Goal: Task Accomplishment & Management: Manage account settings

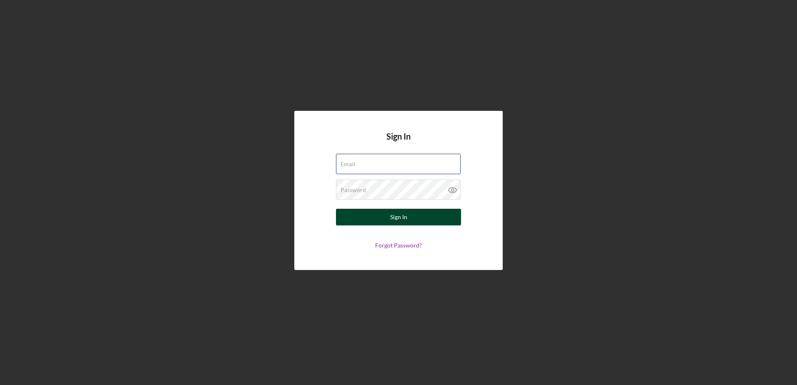
type input "[EMAIL_ADDRESS][DOMAIN_NAME]"
click at [454, 211] on button "Sign In" at bounding box center [398, 217] width 125 height 17
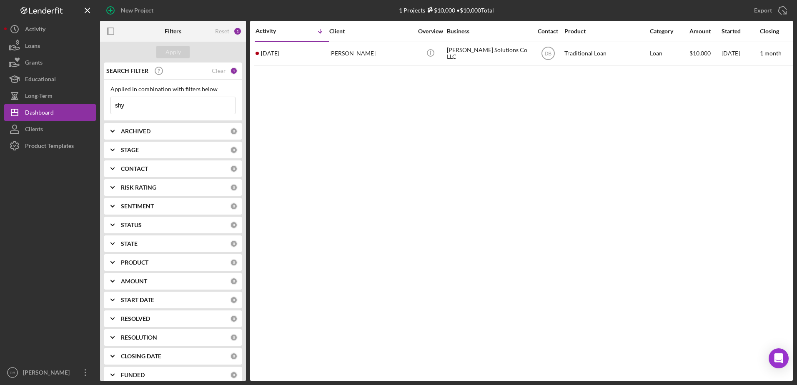
click at [203, 106] on input "shy" at bounding box center [173, 105] width 124 height 17
type input "s"
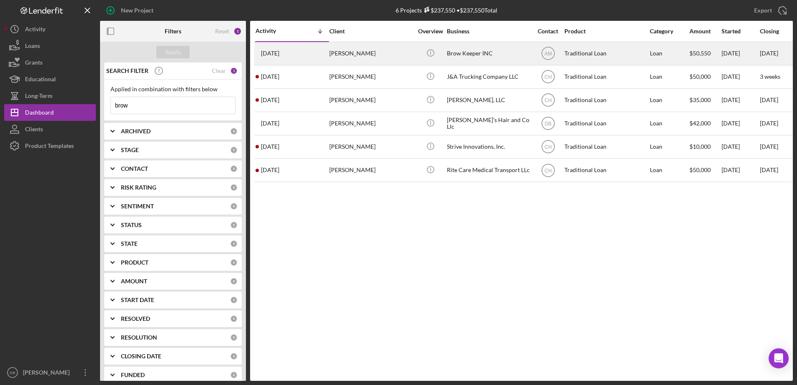
type input "brow"
click at [344, 59] on div "[PERSON_NAME]" at bounding box center [370, 53] width 83 height 22
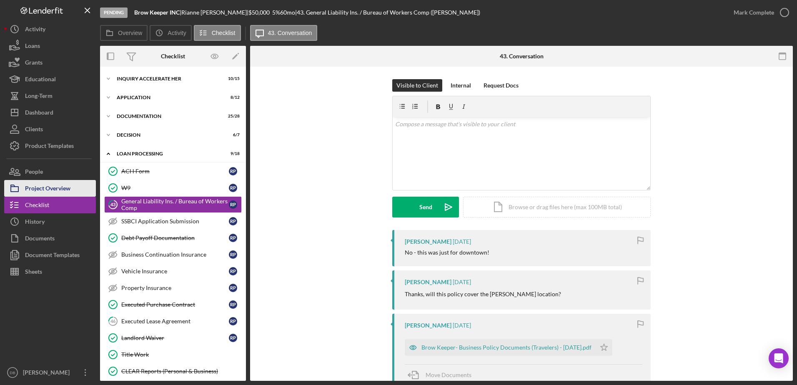
click at [46, 184] on div "Project Overview" at bounding box center [47, 189] width 45 height 19
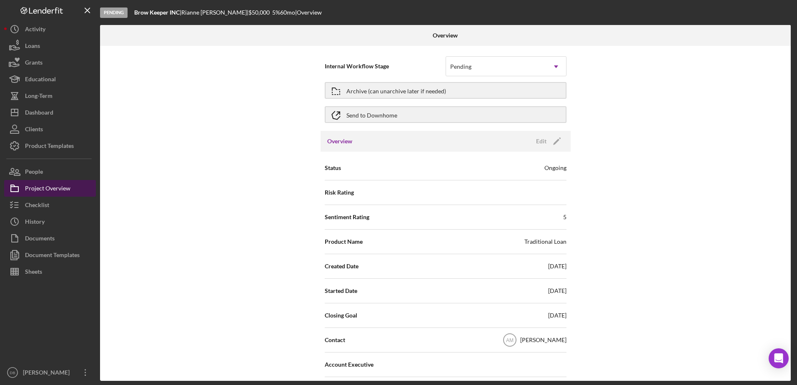
click at [41, 187] on div "Project Overview" at bounding box center [47, 189] width 45 height 19
click at [37, 170] on div "People" at bounding box center [34, 172] width 18 height 19
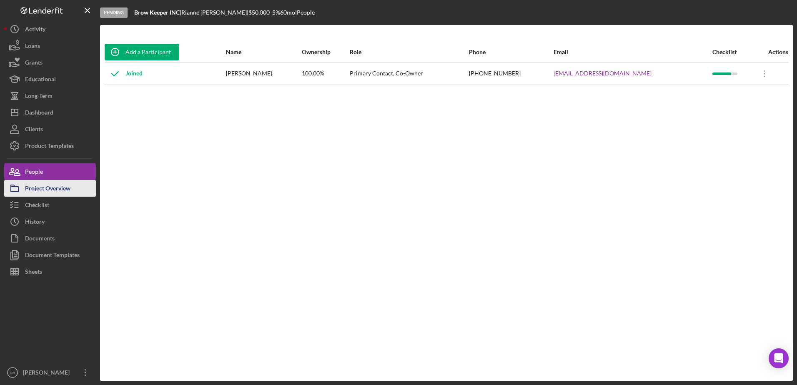
click at [40, 185] on div "Project Overview" at bounding box center [47, 189] width 45 height 19
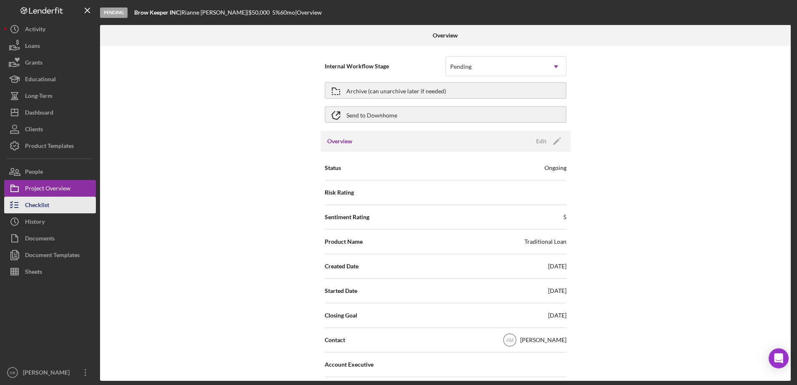
click at [52, 208] on button "Checklist" at bounding box center [50, 205] width 92 height 17
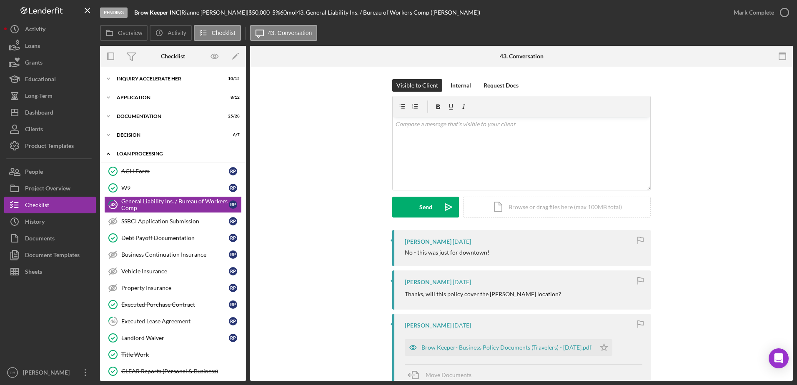
click at [107, 156] on icon "Icon/Expander" at bounding box center [108, 153] width 17 height 17
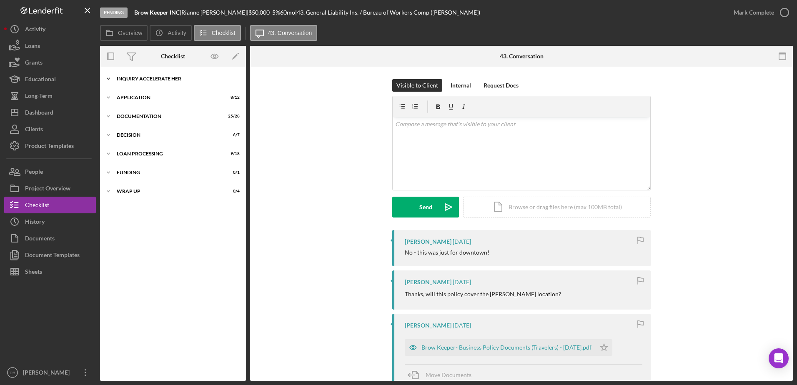
click at [117, 76] on div "Inquiry Accelerate Her" at bounding box center [176, 78] width 119 height 5
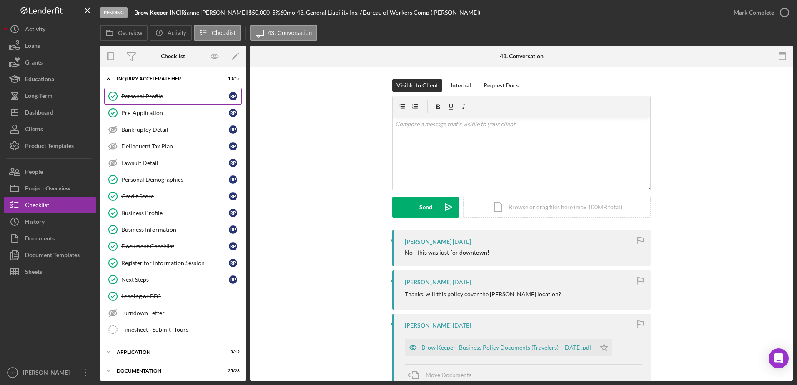
click at [120, 92] on icon "Personal Profile" at bounding box center [112, 96] width 21 height 21
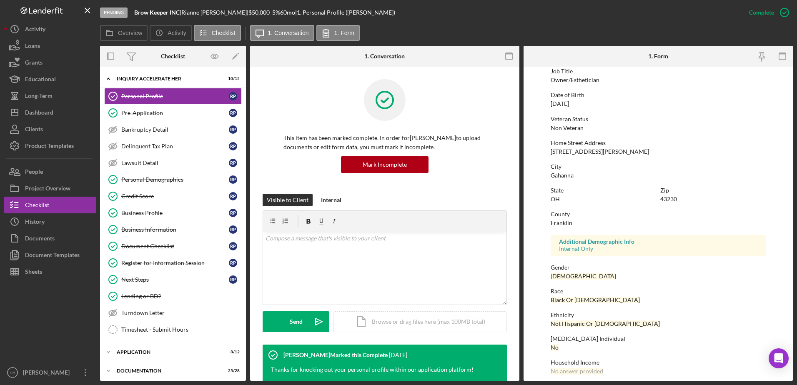
scroll to position [75, 0]
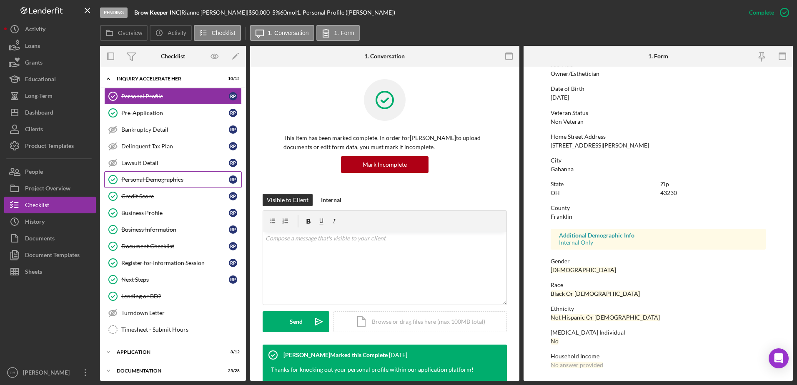
click at [169, 180] on div "Personal Demographics" at bounding box center [174, 179] width 107 height 7
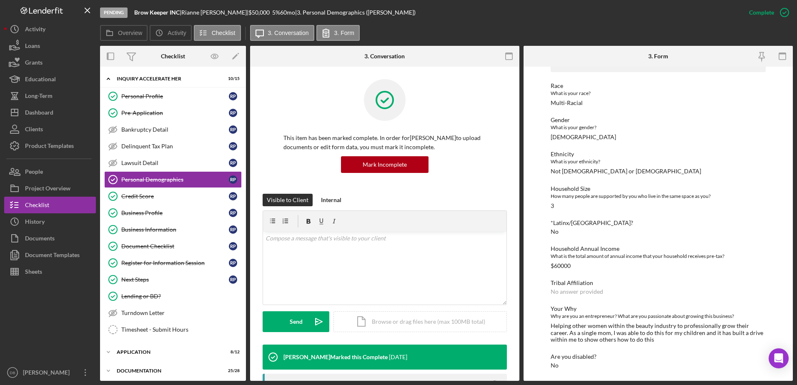
scroll to position [57, 0]
click at [132, 97] on div "Personal Profile" at bounding box center [174, 96] width 107 height 7
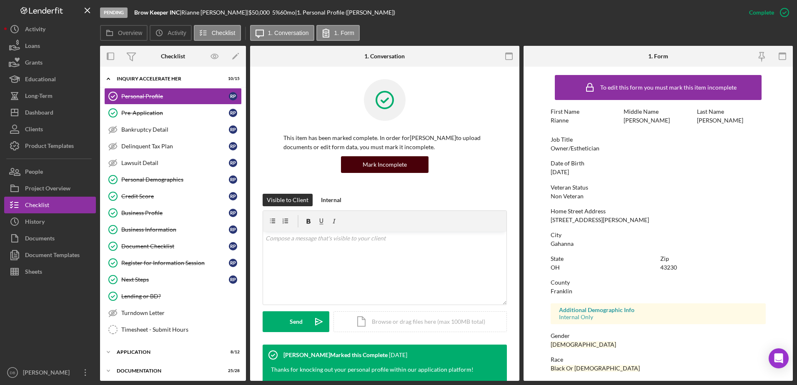
click at [390, 164] on div "Mark Incomplete" at bounding box center [384, 164] width 44 height 17
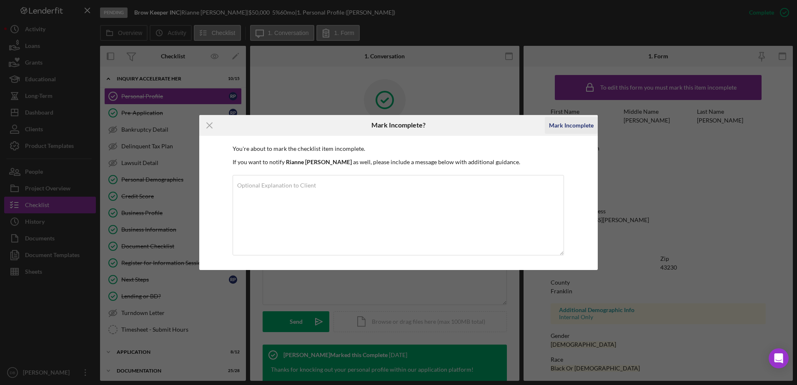
click at [569, 126] on div "Mark Incomplete" at bounding box center [571, 125] width 45 height 17
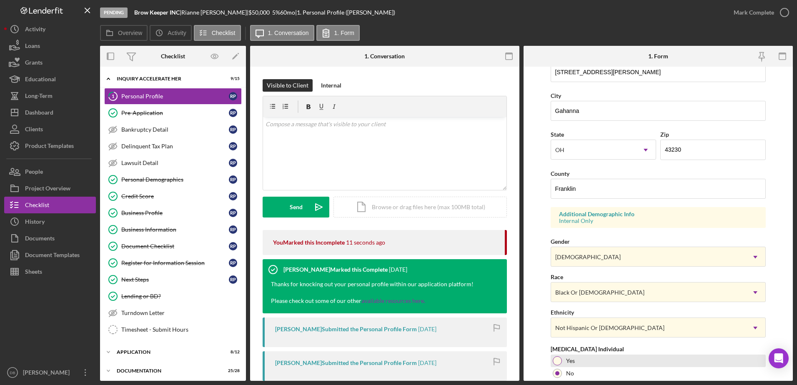
scroll to position [242, 0]
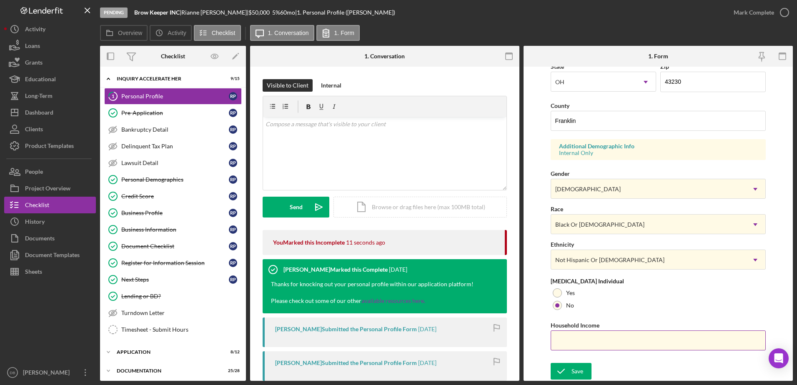
click at [570, 337] on input "Household Income" at bounding box center [657, 340] width 215 height 20
click at [561, 365] on icon "submit" at bounding box center [560, 371] width 21 height 21
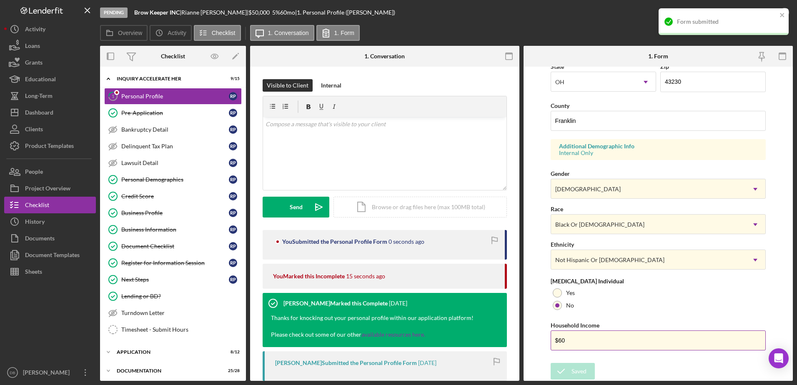
click at [580, 341] on input "$60" at bounding box center [657, 340] width 215 height 20
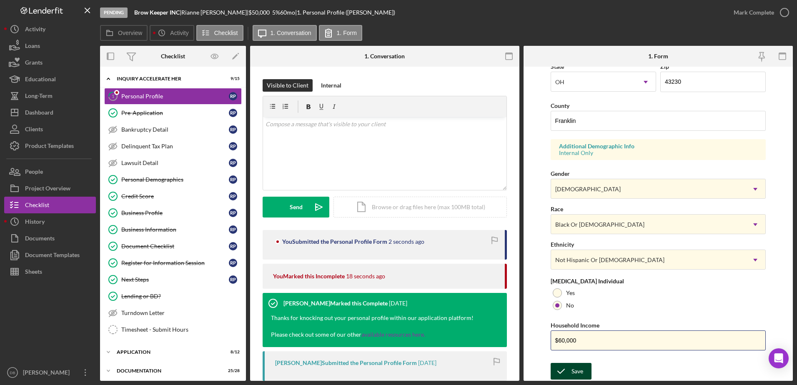
type input "$60,000"
click at [573, 374] on div "Save" at bounding box center [577, 371] width 12 height 17
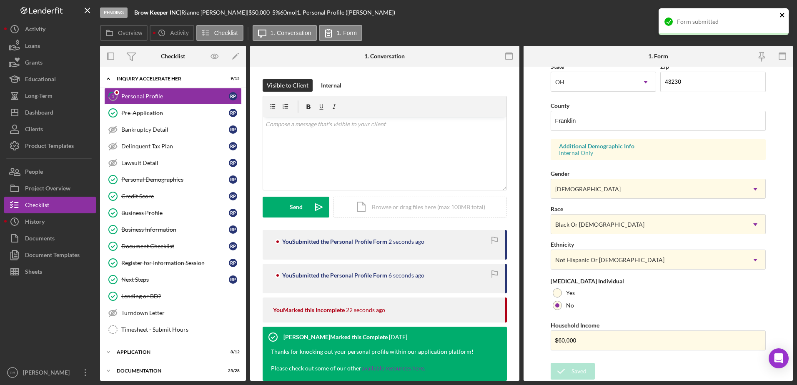
click at [783, 14] on icon "close" at bounding box center [781, 15] width 4 height 4
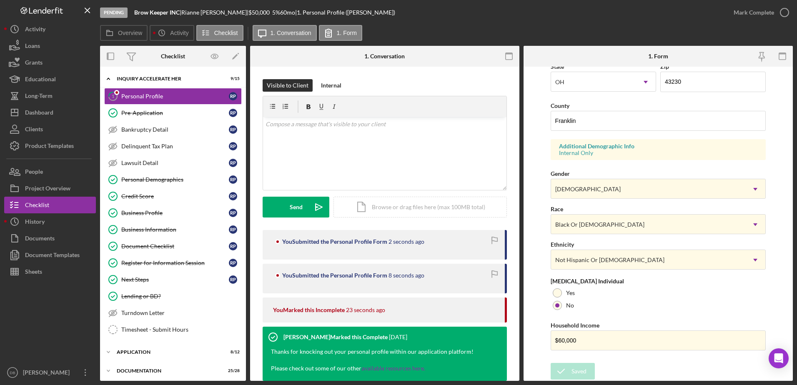
click at [783, 15] on div "Form submitted" at bounding box center [723, 25] width 133 height 37
click at [782, 14] on icon "button" at bounding box center [784, 12] width 21 height 21
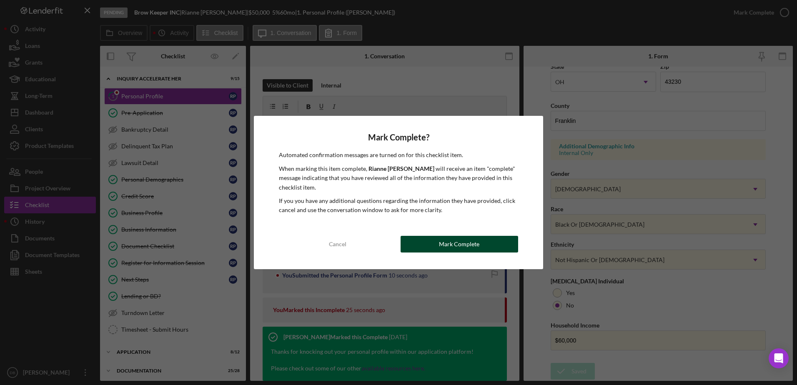
click at [462, 237] on div "Mark Complete" at bounding box center [459, 244] width 40 height 17
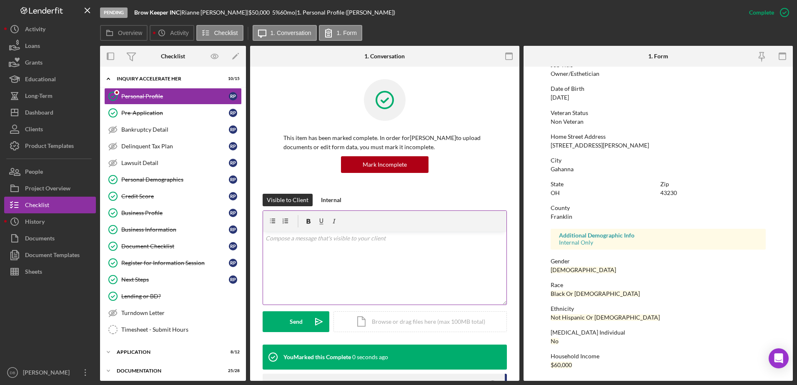
scroll to position [75, 0]
click at [147, 110] on div "Pre-Application" at bounding box center [174, 113] width 107 height 7
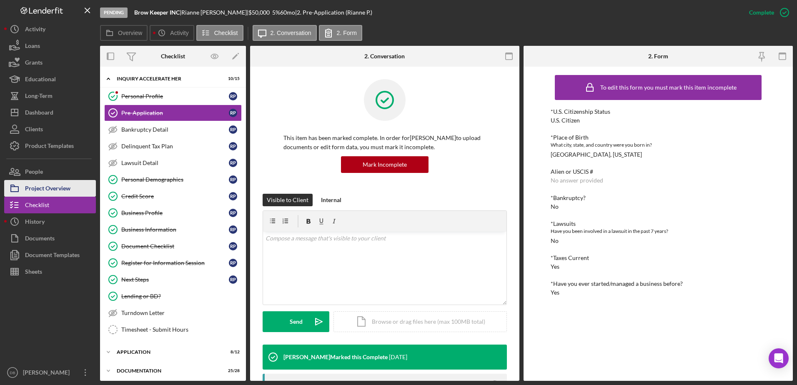
click at [47, 184] on div "Project Overview" at bounding box center [47, 189] width 45 height 19
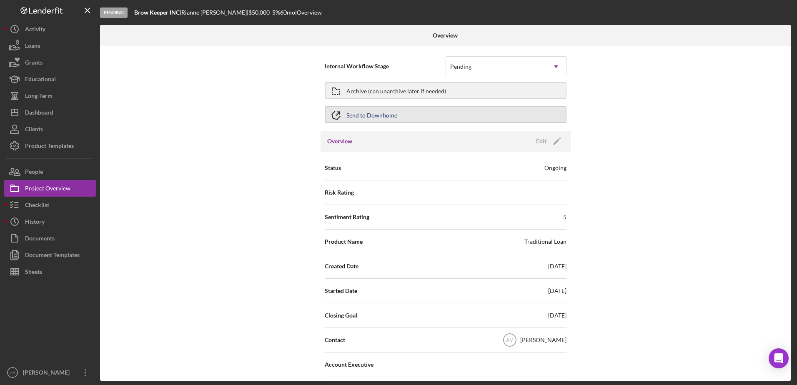
click at [442, 112] on button "Send to Downhome" at bounding box center [446, 114] width 242 height 17
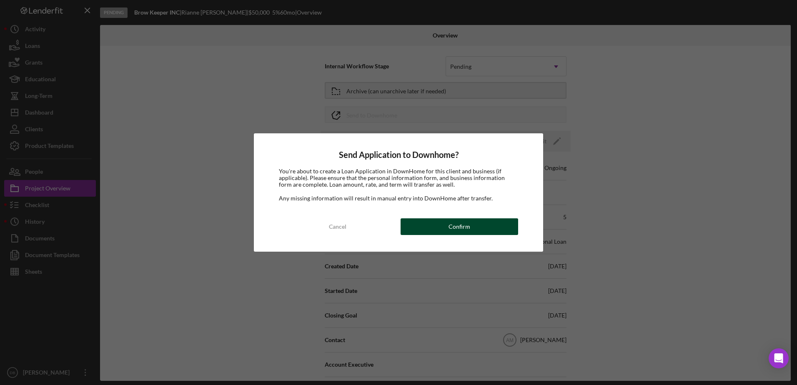
click at [457, 224] on div "Confirm" at bounding box center [459, 226] width 22 height 17
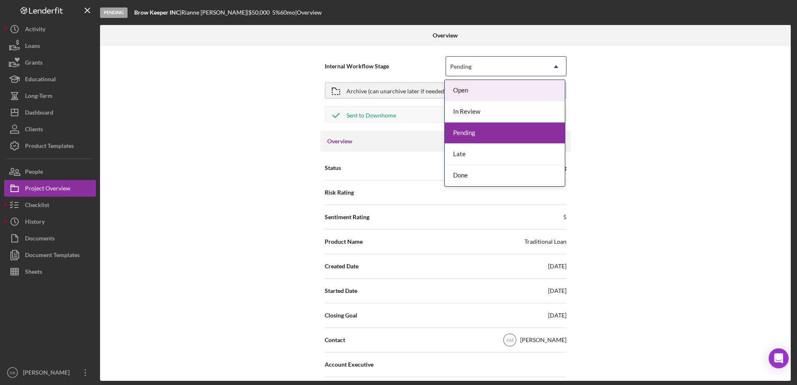
click at [556, 67] on icon "Icon/Dropdown Arrow" at bounding box center [556, 67] width 20 height 20
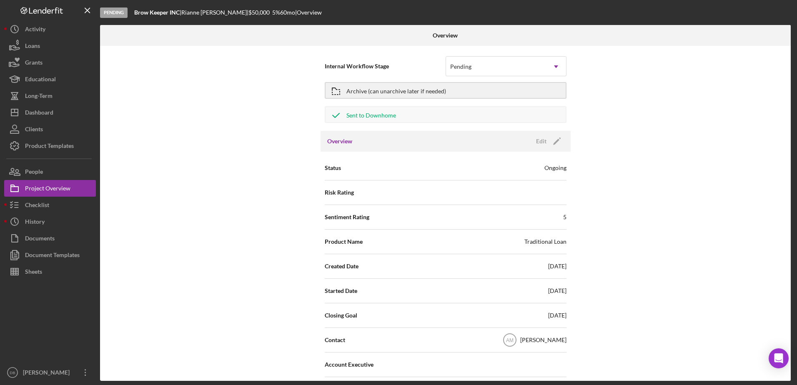
click at [677, 155] on div "Internal Workflow Stage Pending Icon/Dropdown Arrow Archive (can unarchive late…" at bounding box center [445, 213] width 690 height 335
click at [37, 174] on div "People" at bounding box center [34, 172] width 18 height 19
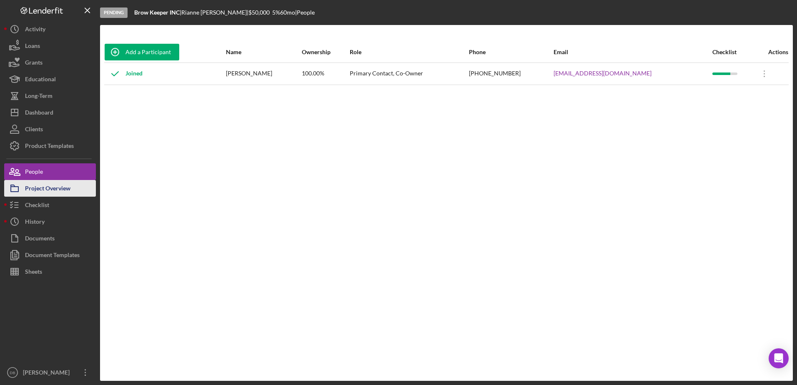
click at [42, 183] on div "Project Overview" at bounding box center [47, 189] width 45 height 19
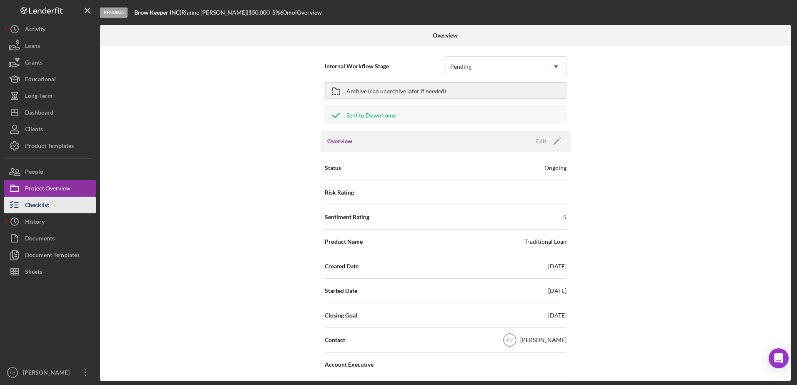
click at [40, 200] on div "Checklist" at bounding box center [37, 206] width 24 height 19
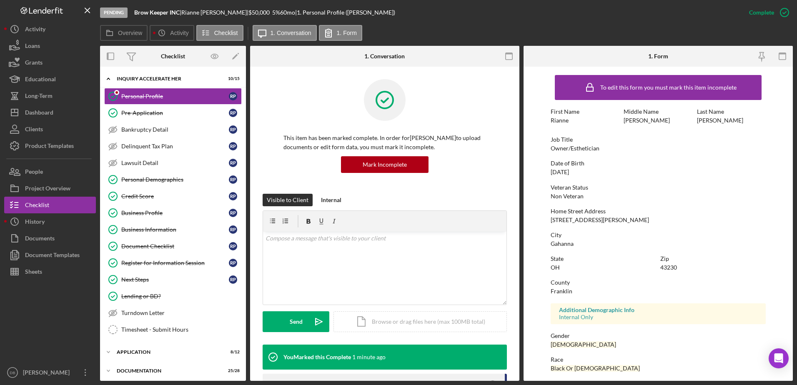
drag, startPoint x: 118, startPoint y: 82, endPoint x: 119, endPoint y: 89, distance: 7.1
click at [118, 82] on div "Icon/Expander Inquiry Accelerate Her 10 / 15" at bounding box center [173, 78] width 146 height 17
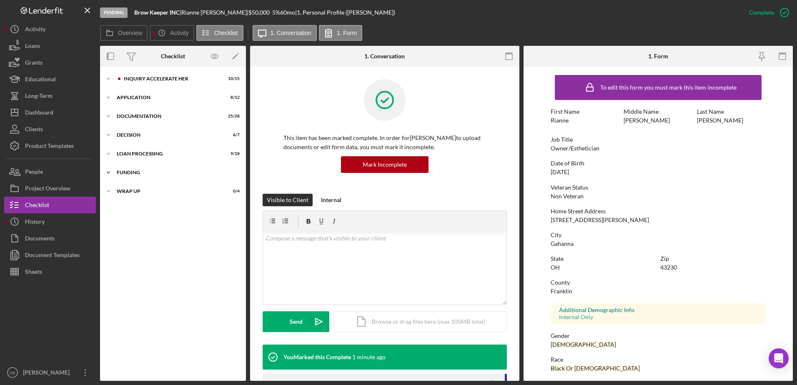
click at [134, 172] on div "Funding" at bounding box center [176, 172] width 119 height 5
click at [130, 171] on div "Funding" at bounding box center [176, 172] width 119 height 5
click at [129, 190] on div "Wrap up" at bounding box center [176, 191] width 119 height 5
click at [128, 189] on div "Wrap up" at bounding box center [176, 191] width 119 height 5
click at [138, 142] on div "Icon/Expander Decision 6 / 7" at bounding box center [173, 135] width 146 height 17
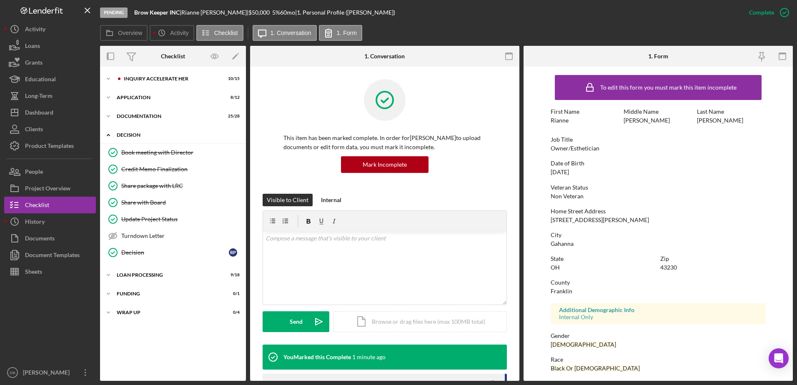
click at [138, 137] on div "Decision" at bounding box center [176, 134] width 119 height 5
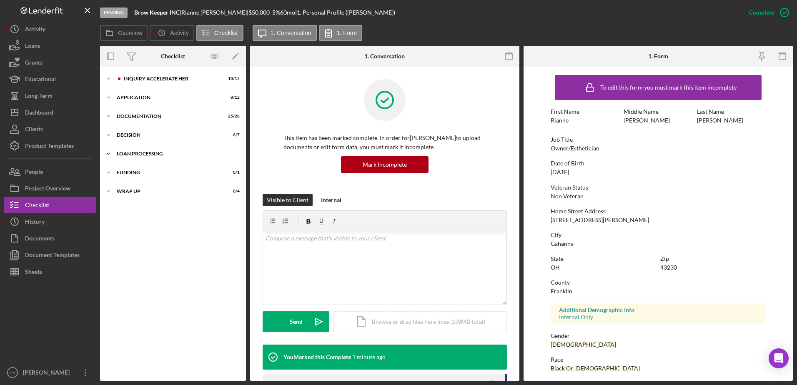
click at [137, 161] on div "Icon/Expander Loan Processing 9 / 18" at bounding box center [173, 153] width 146 height 17
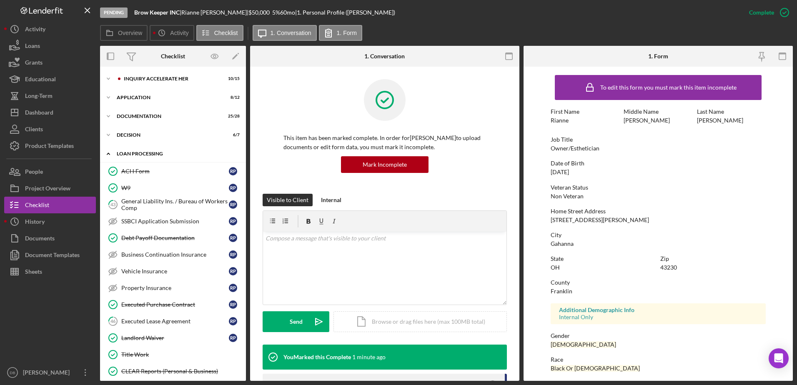
click at [132, 152] on div "Loan Processing" at bounding box center [176, 153] width 119 height 5
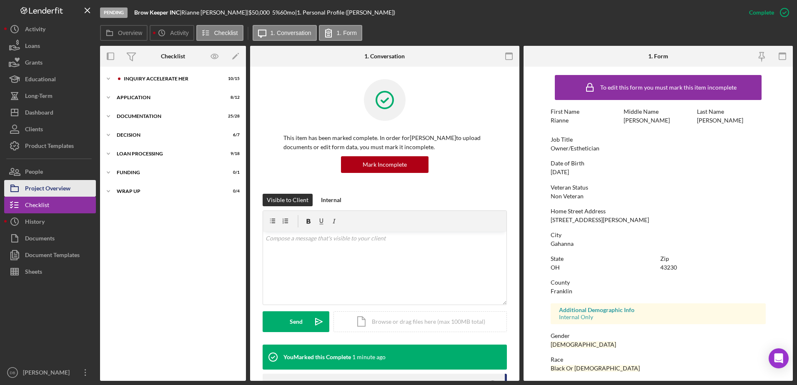
click at [52, 185] on div "Project Overview" at bounding box center [47, 189] width 45 height 19
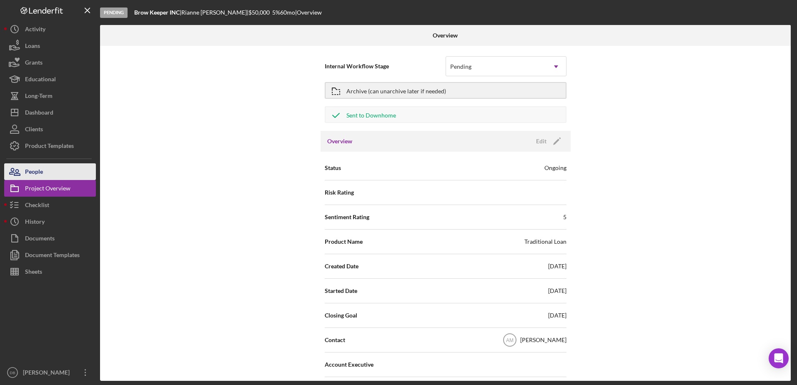
click at [30, 166] on div "People" at bounding box center [34, 172] width 18 height 19
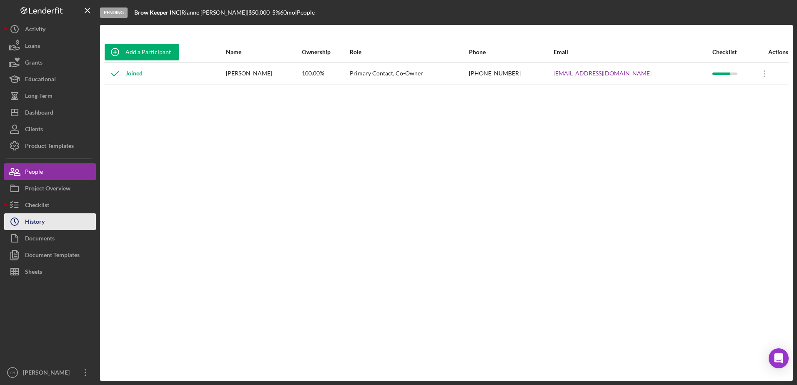
click at [44, 215] on div "History" at bounding box center [35, 222] width 20 height 19
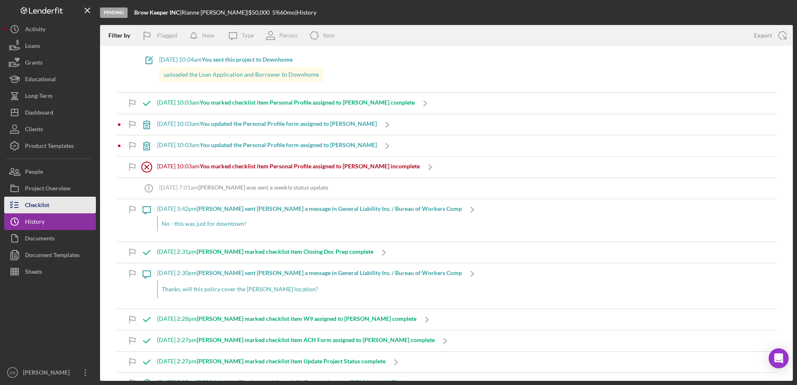
click at [40, 205] on div "Checklist" at bounding box center [37, 206] width 24 height 19
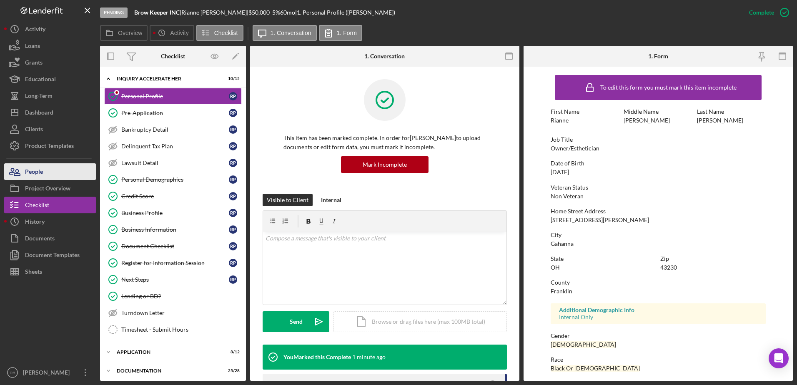
click at [49, 167] on button "People" at bounding box center [50, 171] width 92 height 17
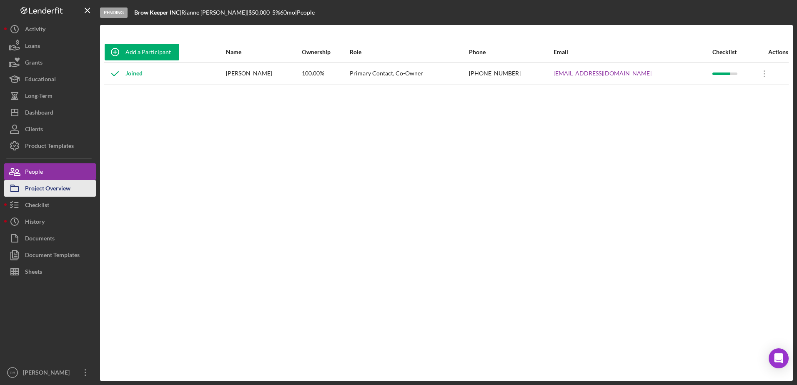
click at [63, 188] on div "Project Overview" at bounding box center [47, 189] width 45 height 19
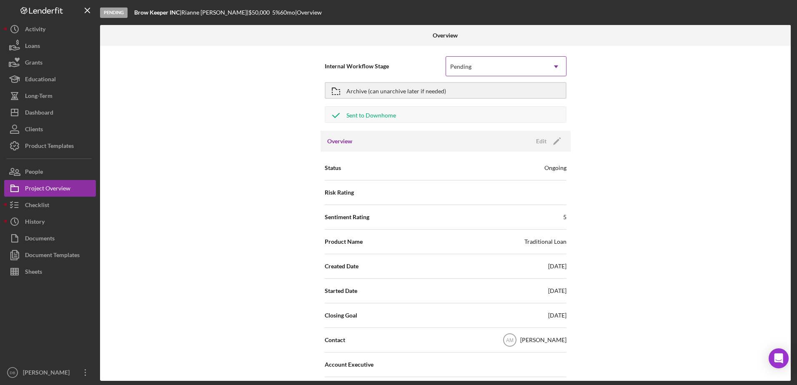
click at [452, 67] on div "Pending" at bounding box center [460, 66] width 21 height 7
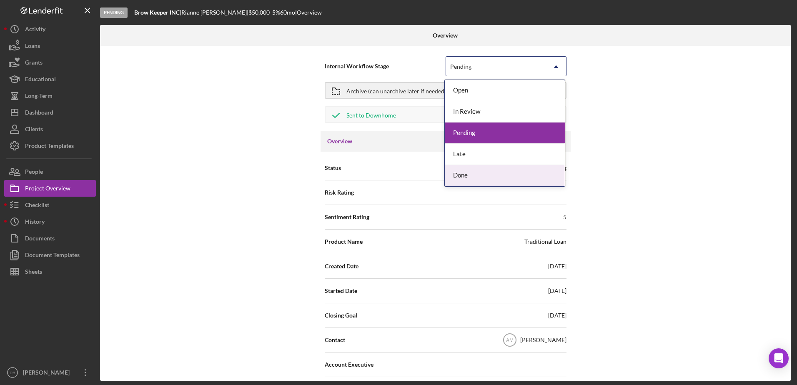
click at [453, 169] on div "Done" at bounding box center [505, 175] width 120 height 21
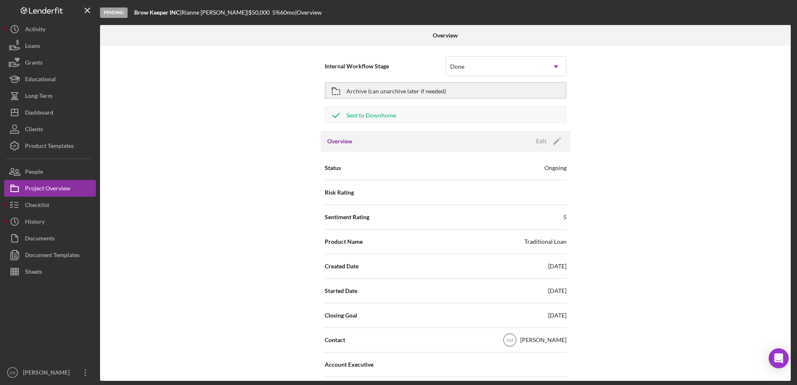
click at [197, 41] on div at bounding box center [215, 35] width 230 height 21
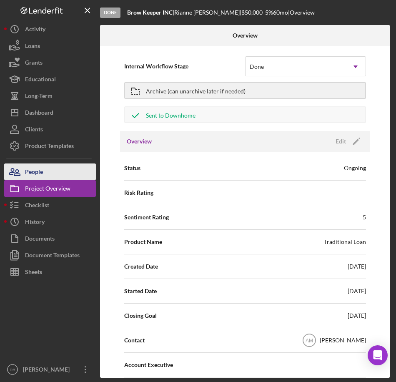
click at [40, 169] on div "People" at bounding box center [34, 172] width 18 height 19
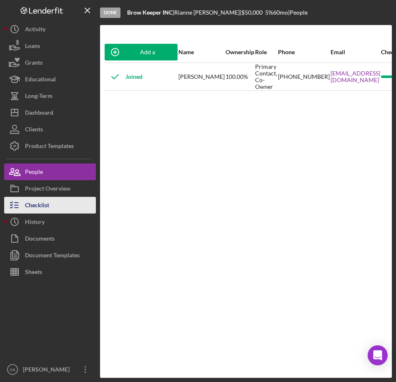
click at [41, 205] on div "Checklist" at bounding box center [37, 206] width 24 height 19
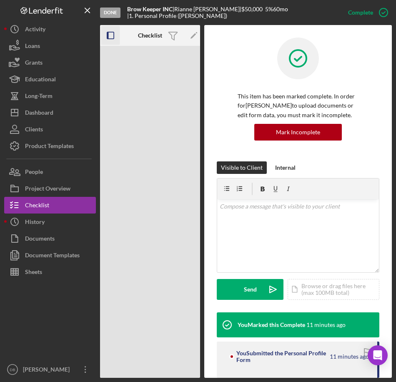
click at [110, 31] on icon "button" at bounding box center [110, 35] width 19 height 19
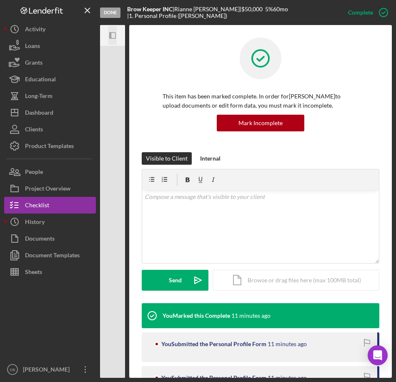
click at [109, 33] on icon "button" at bounding box center [110, 35] width 2 height 7
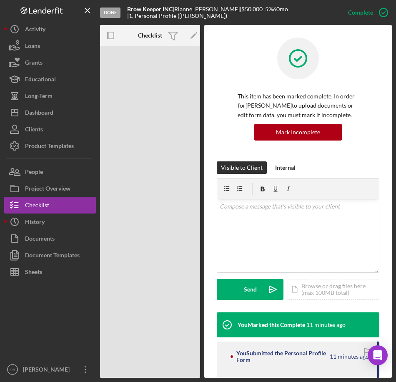
click at [148, 36] on b "Checklist" at bounding box center [150, 35] width 24 height 7
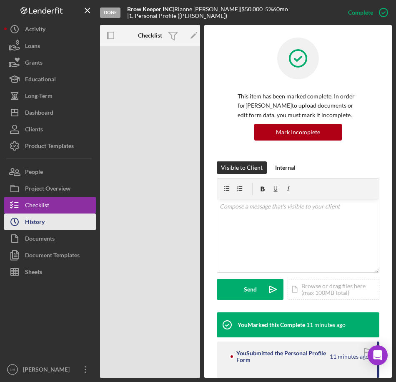
click at [50, 218] on button "Icon/History History" at bounding box center [50, 221] width 92 height 17
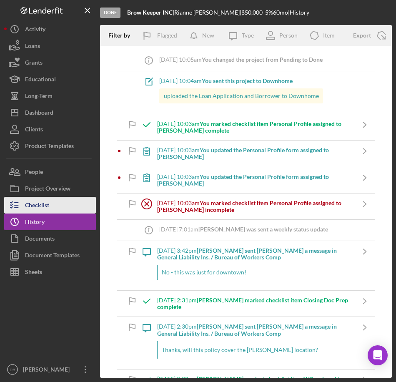
click at [47, 203] on div "Checklist" at bounding box center [37, 206] width 24 height 19
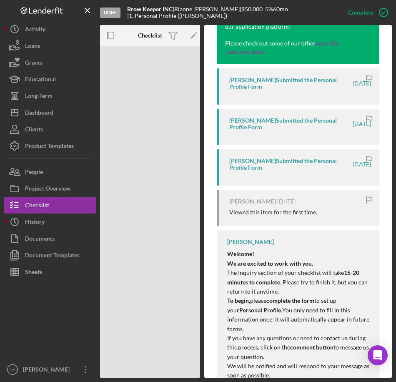
scroll to position [562, 0]
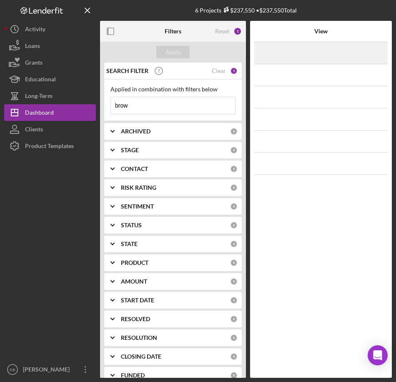
click at [294, 55] on div "5 days ago Rianne Pitts Icon/Navigate" at bounding box center [321, 52] width 114 height 21
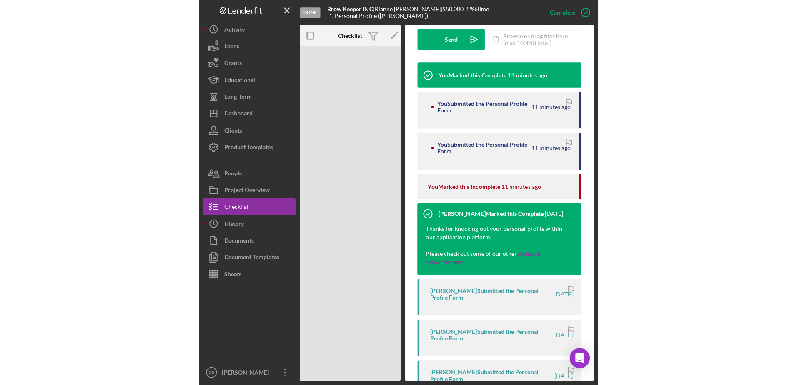
scroll to position [208, 0]
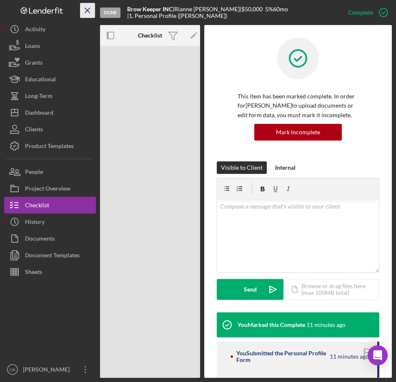
click at [88, 10] on icon "Icon/Menu Close" at bounding box center [87, 10] width 19 height 19
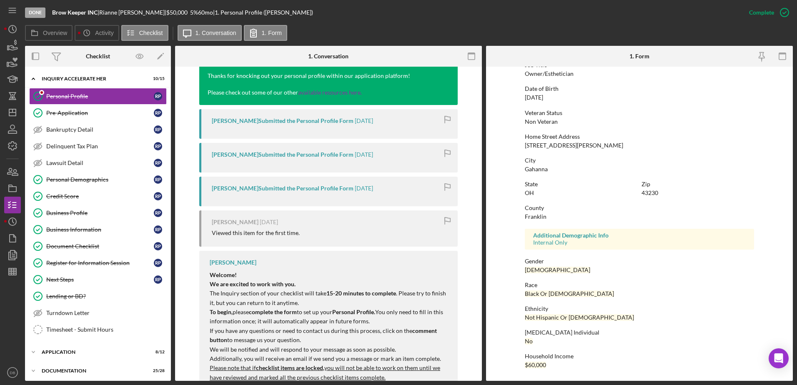
scroll to position [476, 0]
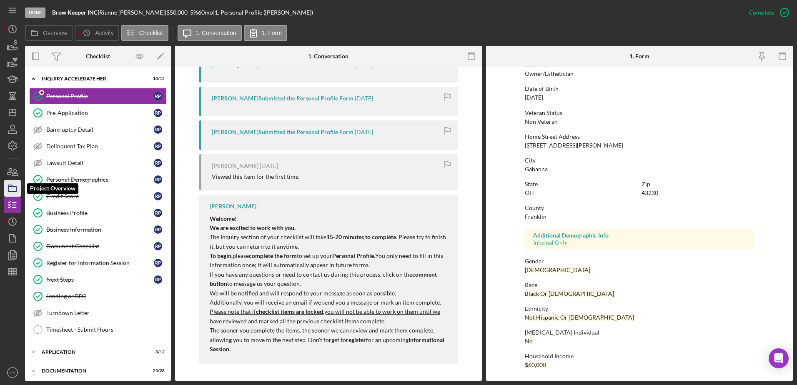
click at [12, 187] on polygon "button" at bounding box center [11, 186] width 4 height 2
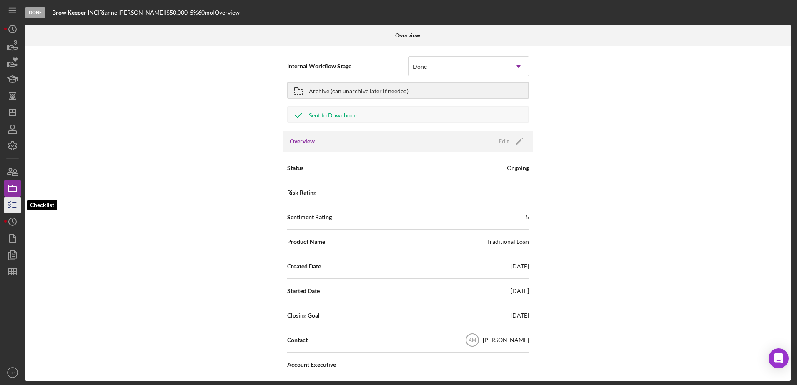
click at [15, 202] on line "button" at bounding box center [14, 202] width 4 height 0
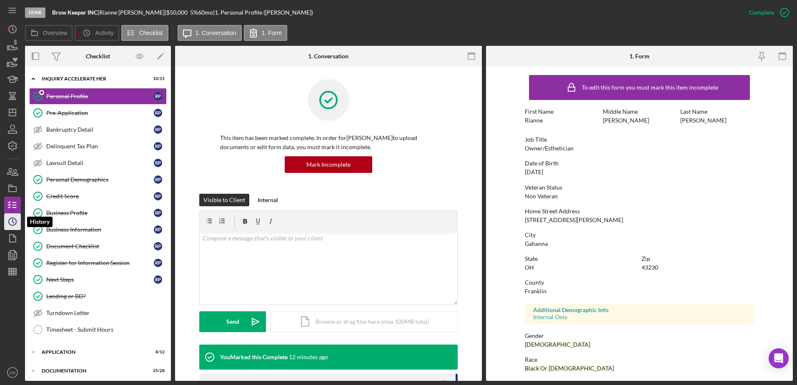
click at [17, 222] on icon "Icon/History" at bounding box center [12, 221] width 21 height 21
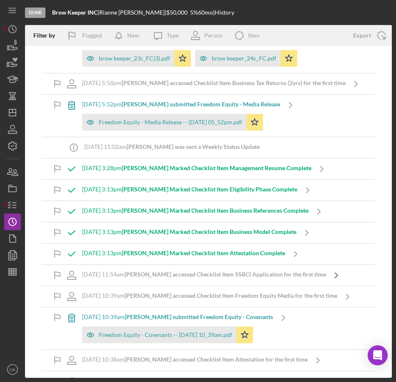
scroll to position [5339, 0]
